Goal: Task Accomplishment & Management: Manage account settings

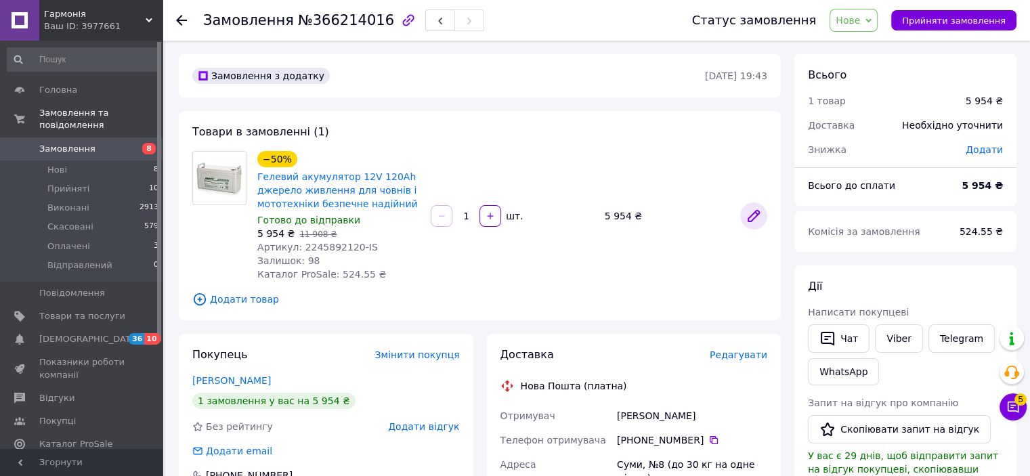
click at [755, 213] on icon at bounding box center [753, 216] width 11 height 11
click at [375, 200] on link "Гелевий акумулятор 12V 120Ah джерело живлення для човнів і мототехніки безпечне…" at bounding box center [337, 190] width 160 height 38
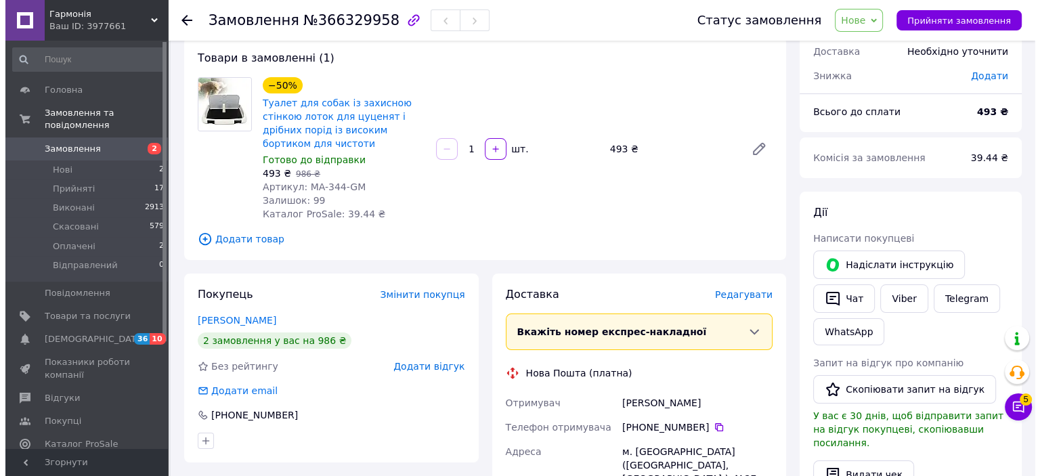
scroll to position [73, 0]
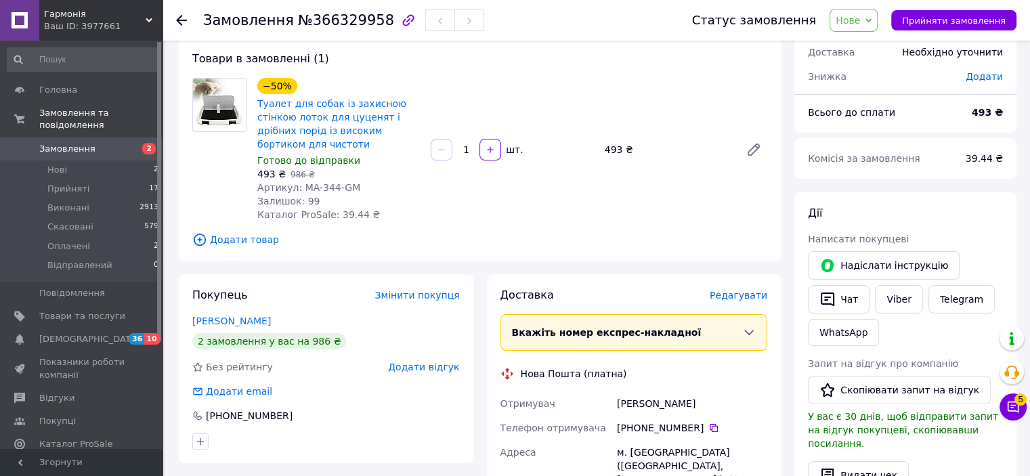
click at [857, 22] on span "Нове" at bounding box center [847, 20] width 24 height 11
click at [868, 90] on li "Скасовано" at bounding box center [869, 88] width 79 height 20
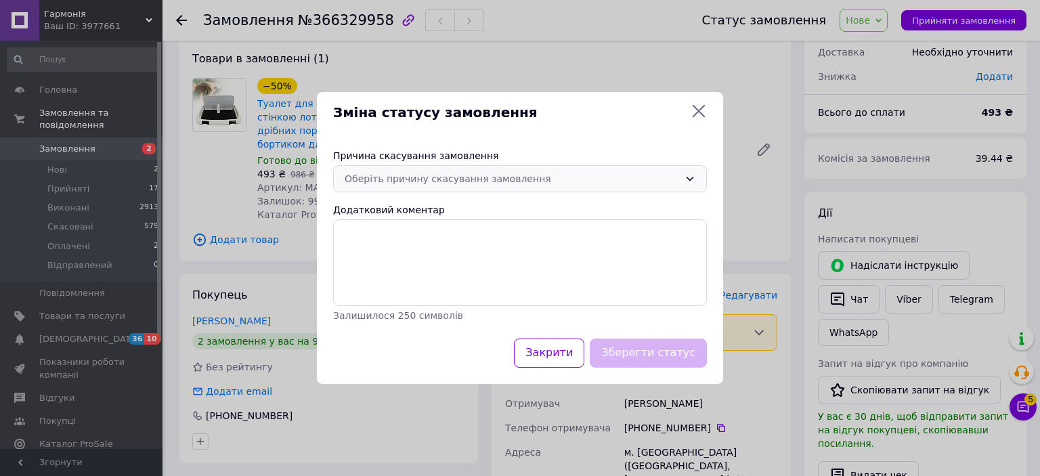
click at [608, 178] on div "Оберіть причину скасування замовлення" at bounding box center [512, 178] width 334 height 15
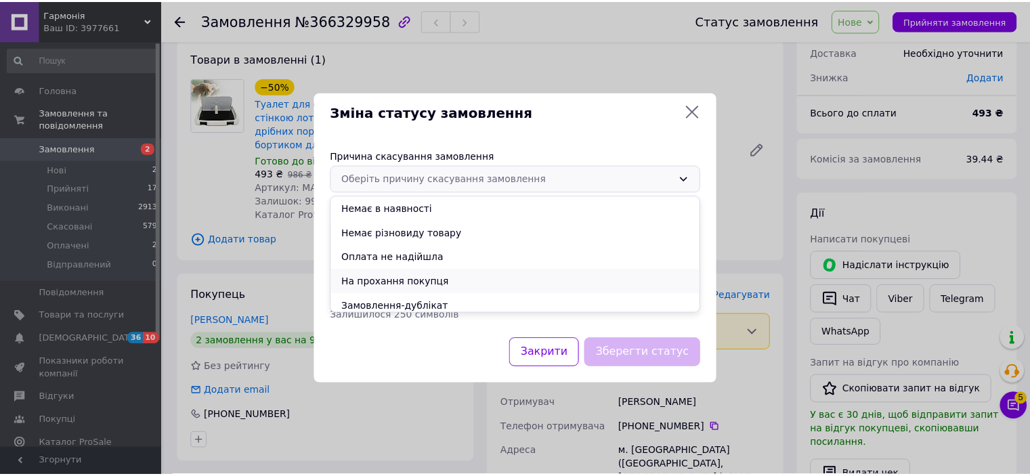
scroll to position [54, 0]
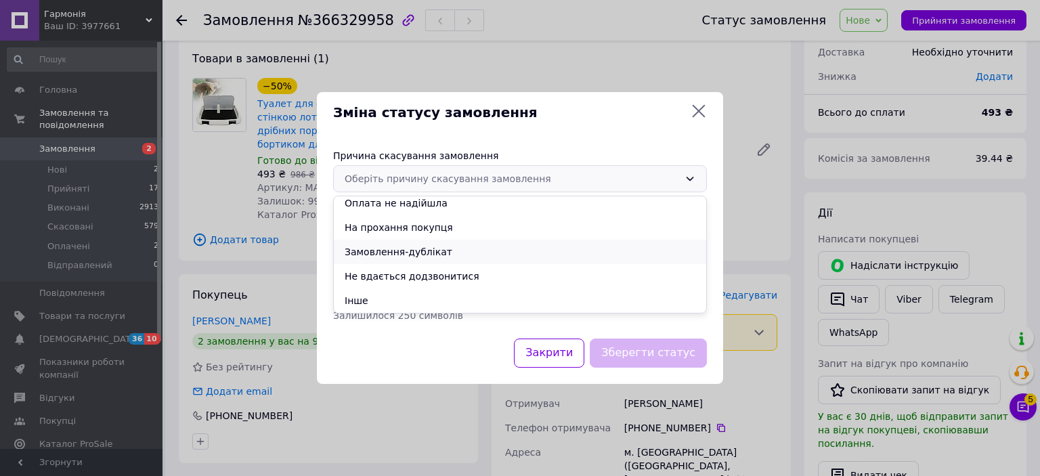
click at [482, 252] on li "Замовлення-дублікат" at bounding box center [520, 252] width 372 height 24
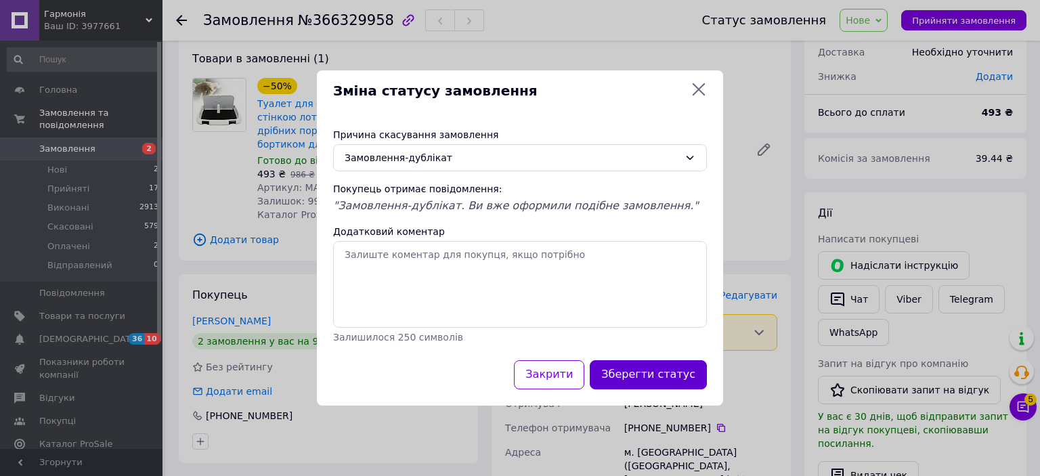
click at [658, 377] on button "Зберегти статус" at bounding box center [648, 374] width 117 height 29
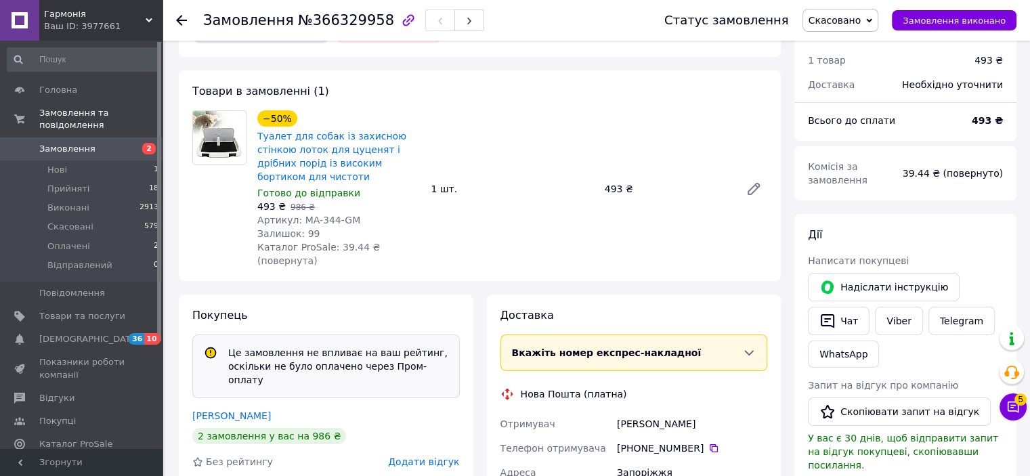
scroll to position [73, 0]
click at [84, 143] on span "Замовлення" at bounding box center [67, 149] width 56 height 12
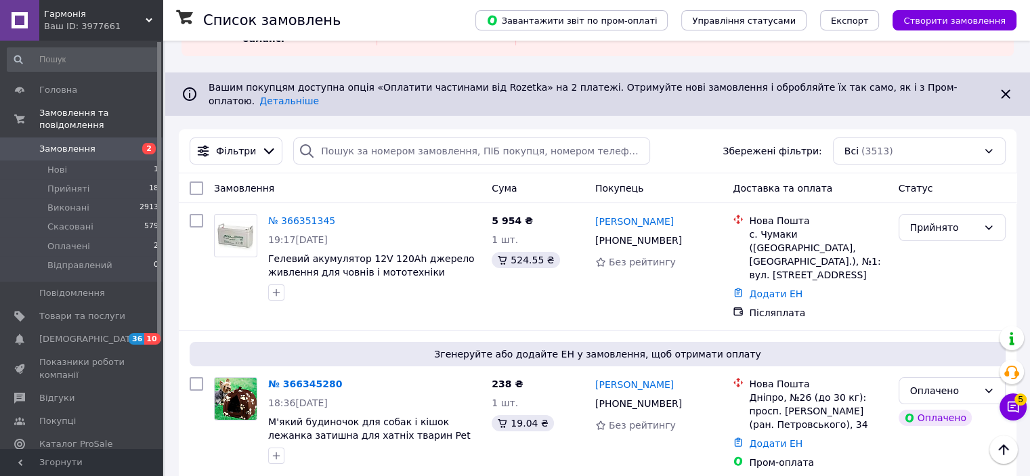
scroll to position [68, 0]
click at [313, 216] on link "№ 366351345" at bounding box center [301, 221] width 67 height 11
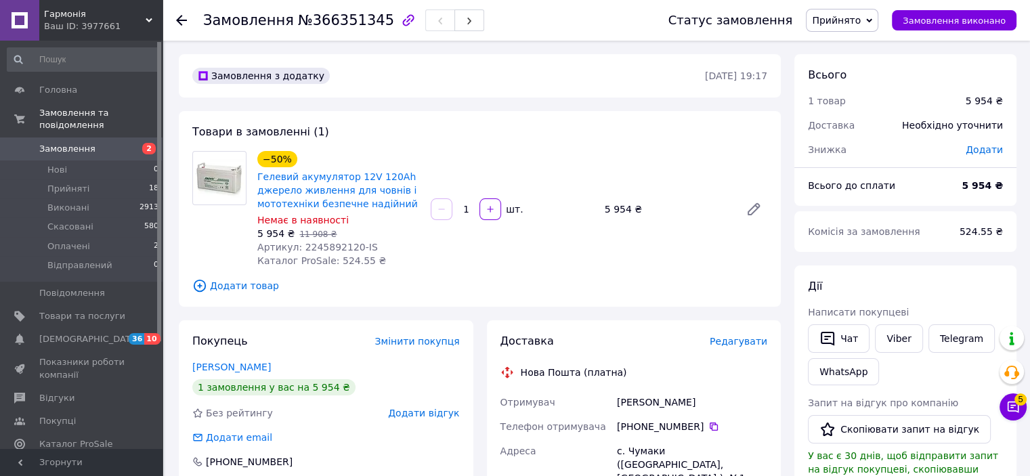
click at [400, 22] on icon "button" at bounding box center [408, 20] width 16 height 16
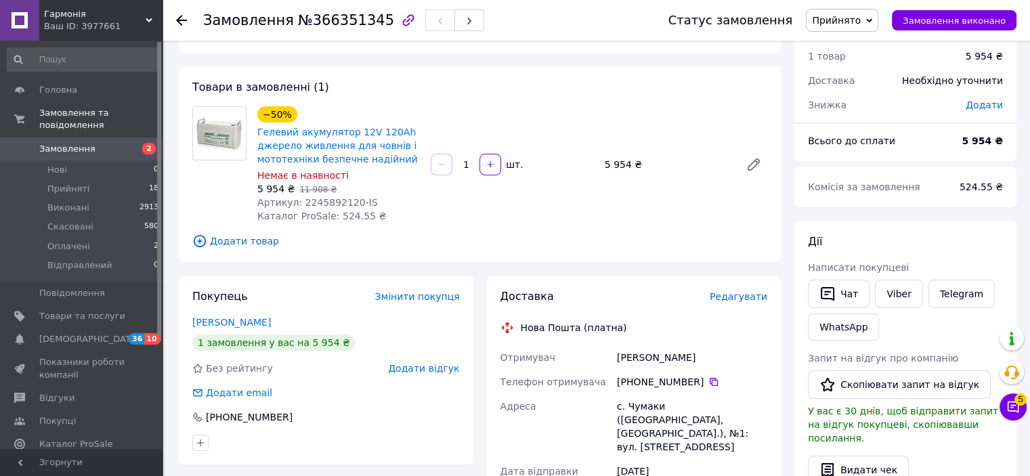
scroll to position [135, 0]
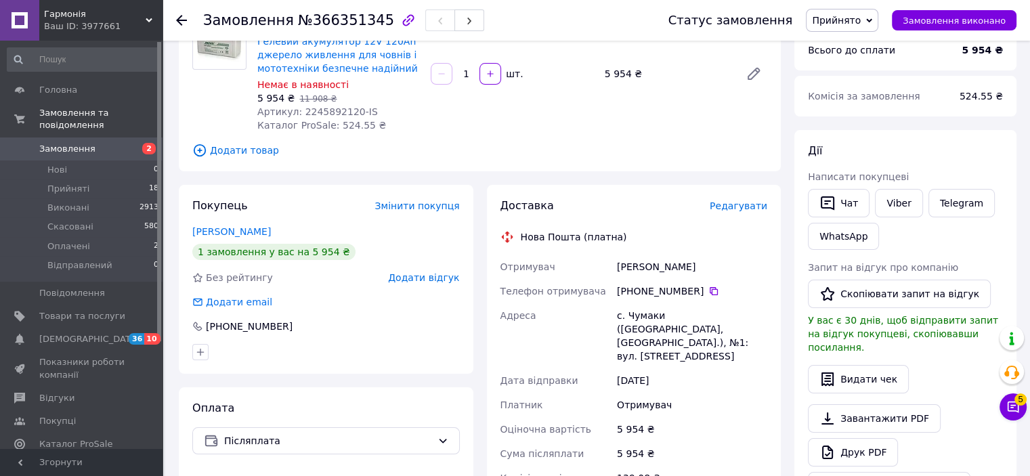
click at [80, 143] on span "Замовлення" at bounding box center [67, 149] width 56 height 12
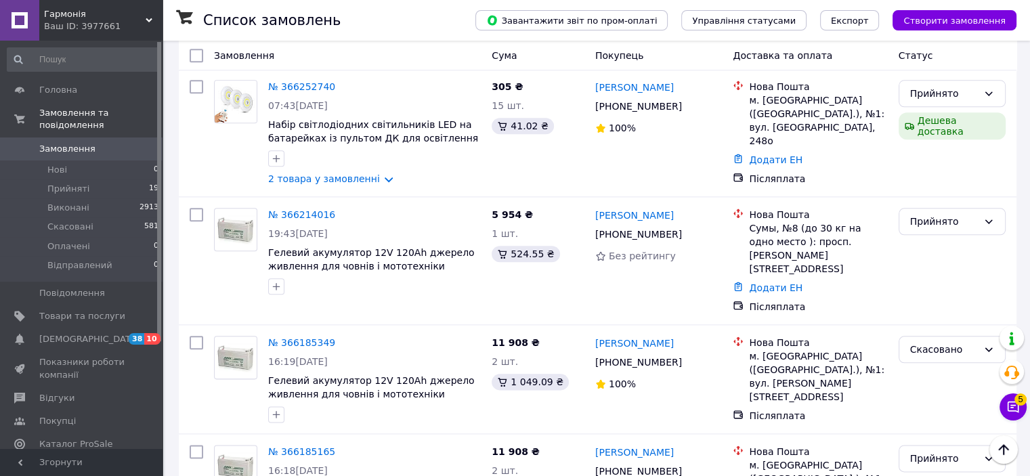
scroll to position [1557, 0]
